Goal: Task Accomplishment & Management: Complete application form

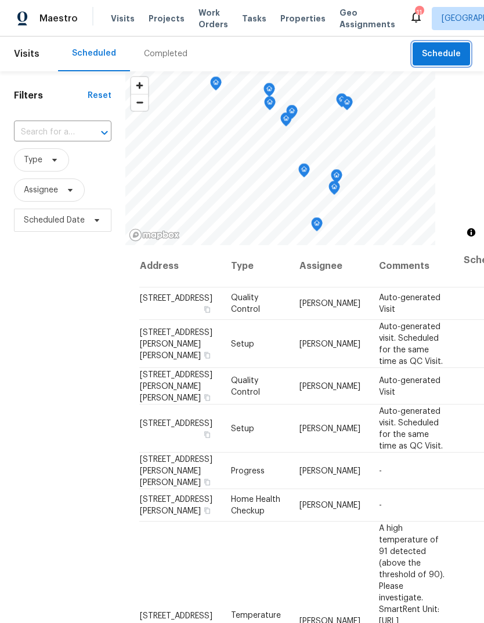
click at [460, 53] on button "Schedule" at bounding box center [440, 54] width 57 height 24
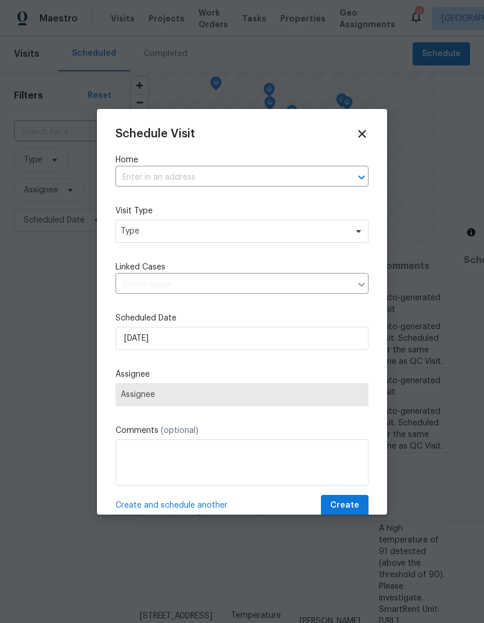
click at [295, 181] on input "text" at bounding box center [225, 178] width 220 height 18
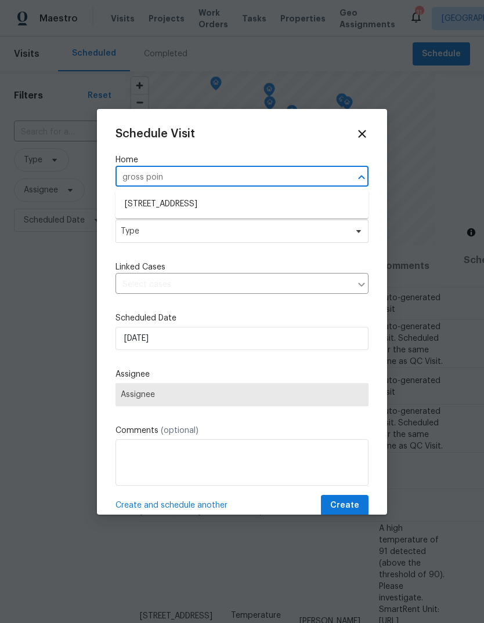
type input "gross point"
click at [279, 209] on li "[STREET_ADDRESS]" at bounding box center [241, 204] width 253 height 19
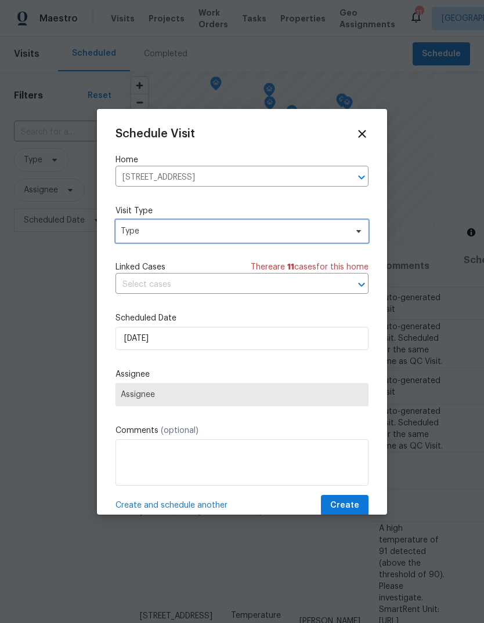
click at [279, 237] on span "Type" at bounding box center [234, 232] width 226 height 12
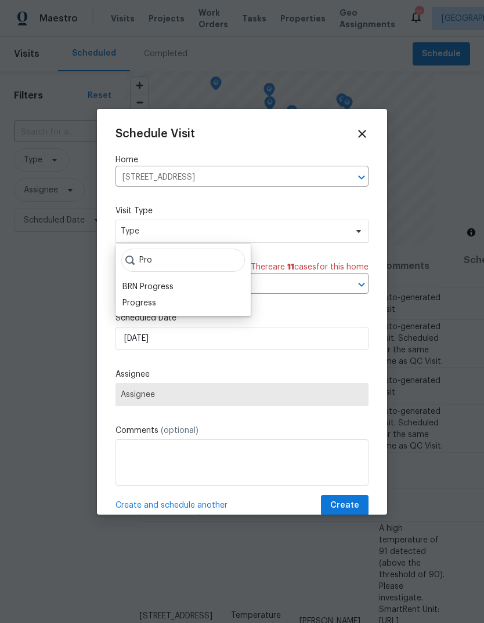
type input "Pro"
click at [163, 301] on div "Progress" at bounding box center [183, 303] width 128 height 16
click at [154, 304] on div "Progress" at bounding box center [139, 303] width 34 height 12
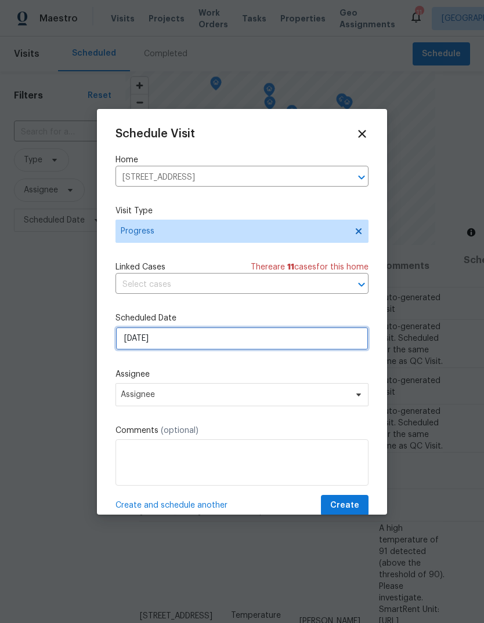
click at [255, 346] on input "[DATE]" at bounding box center [241, 338] width 253 height 23
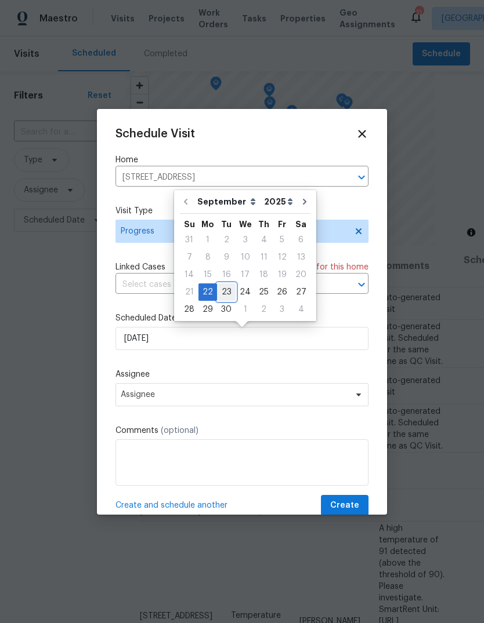
click at [230, 292] on div "23" at bounding box center [226, 292] width 19 height 16
type input "[DATE]"
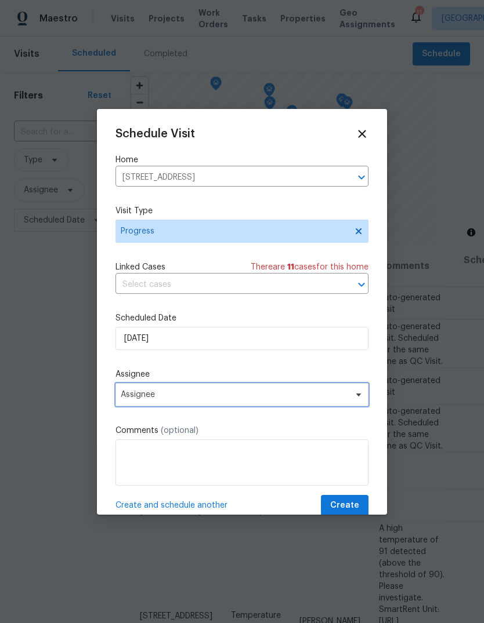
click at [249, 398] on span "Assignee" at bounding box center [234, 394] width 227 height 9
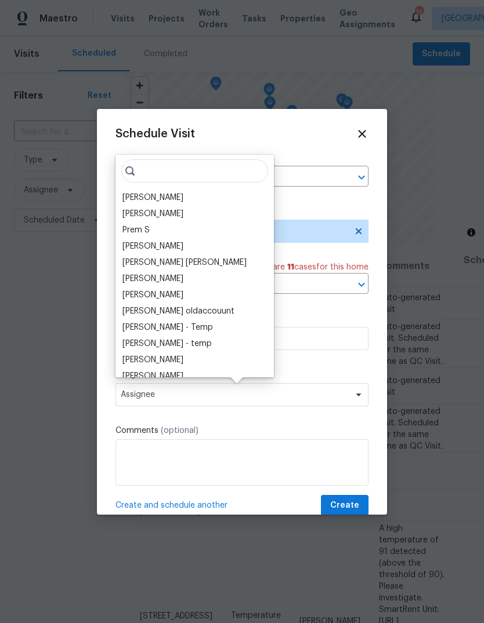
click at [175, 198] on div "[PERSON_NAME]" at bounding box center [152, 198] width 61 height 12
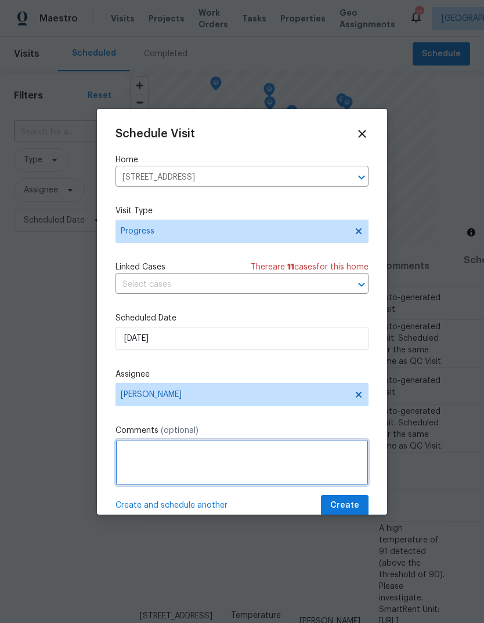
click at [197, 460] on textarea at bounding box center [241, 462] width 253 height 46
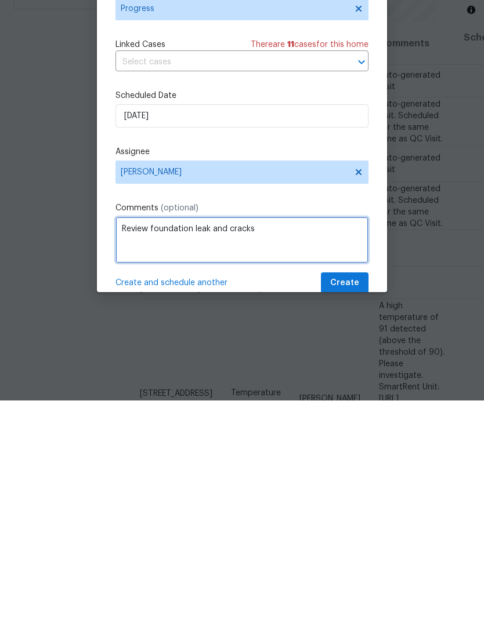
type textarea "Review foundation leak and cracks"
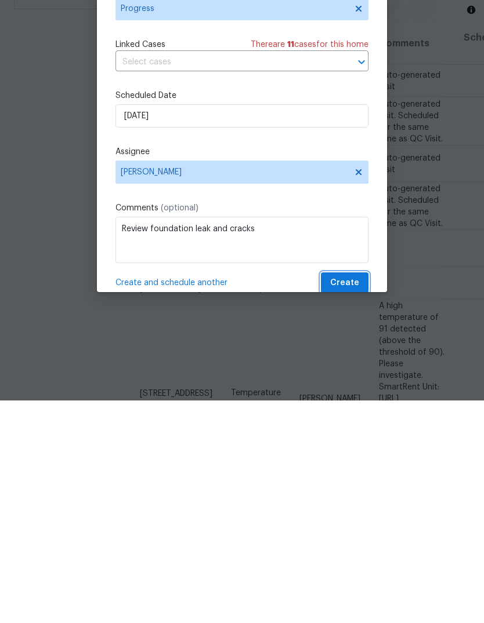
click at [358, 499] on span "Create" at bounding box center [344, 506] width 29 height 14
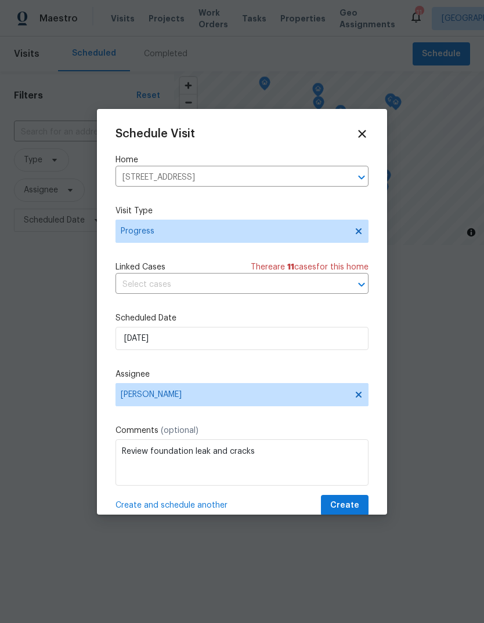
scroll to position [0, 0]
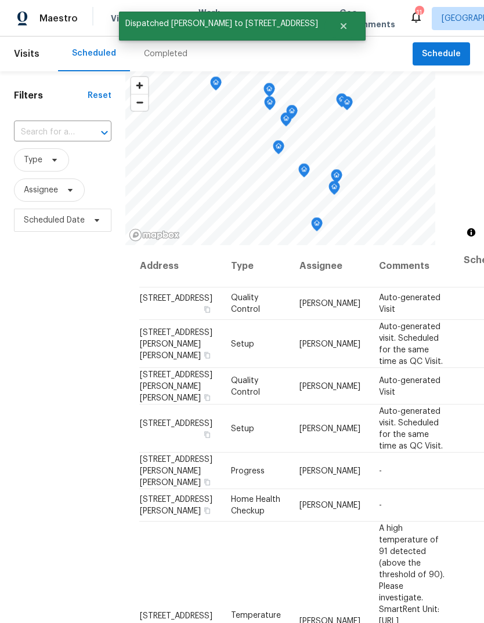
click at [175, 56] on div "Completed" at bounding box center [165, 54] width 43 height 12
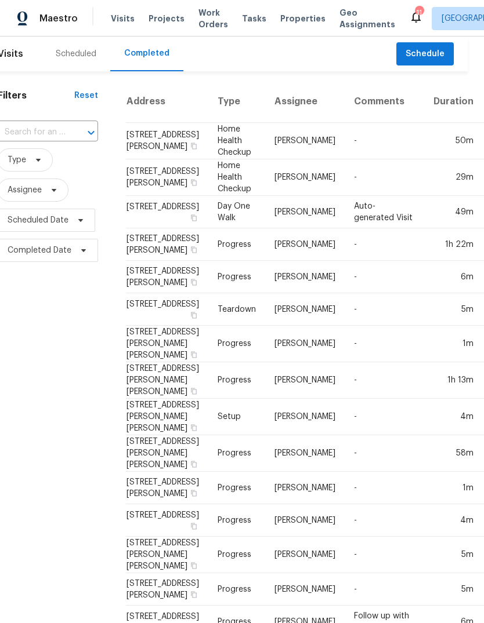
scroll to position [0, 16]
